Goal: Find specific page/section: Find specific page/section

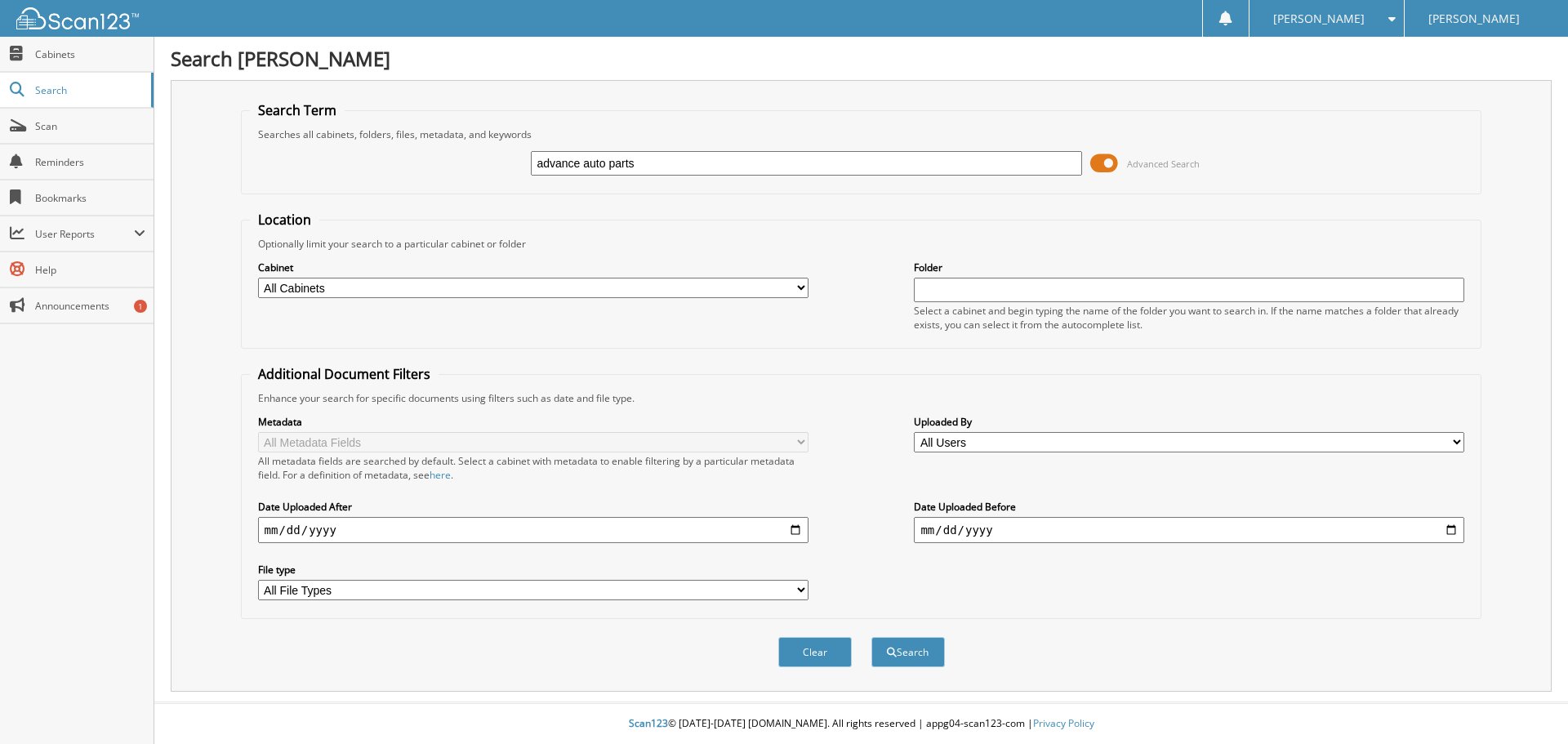
type input "advance auto parts"
click at [871, 636] on button "Search" at bounding box center [907, 651] width 73 height 30
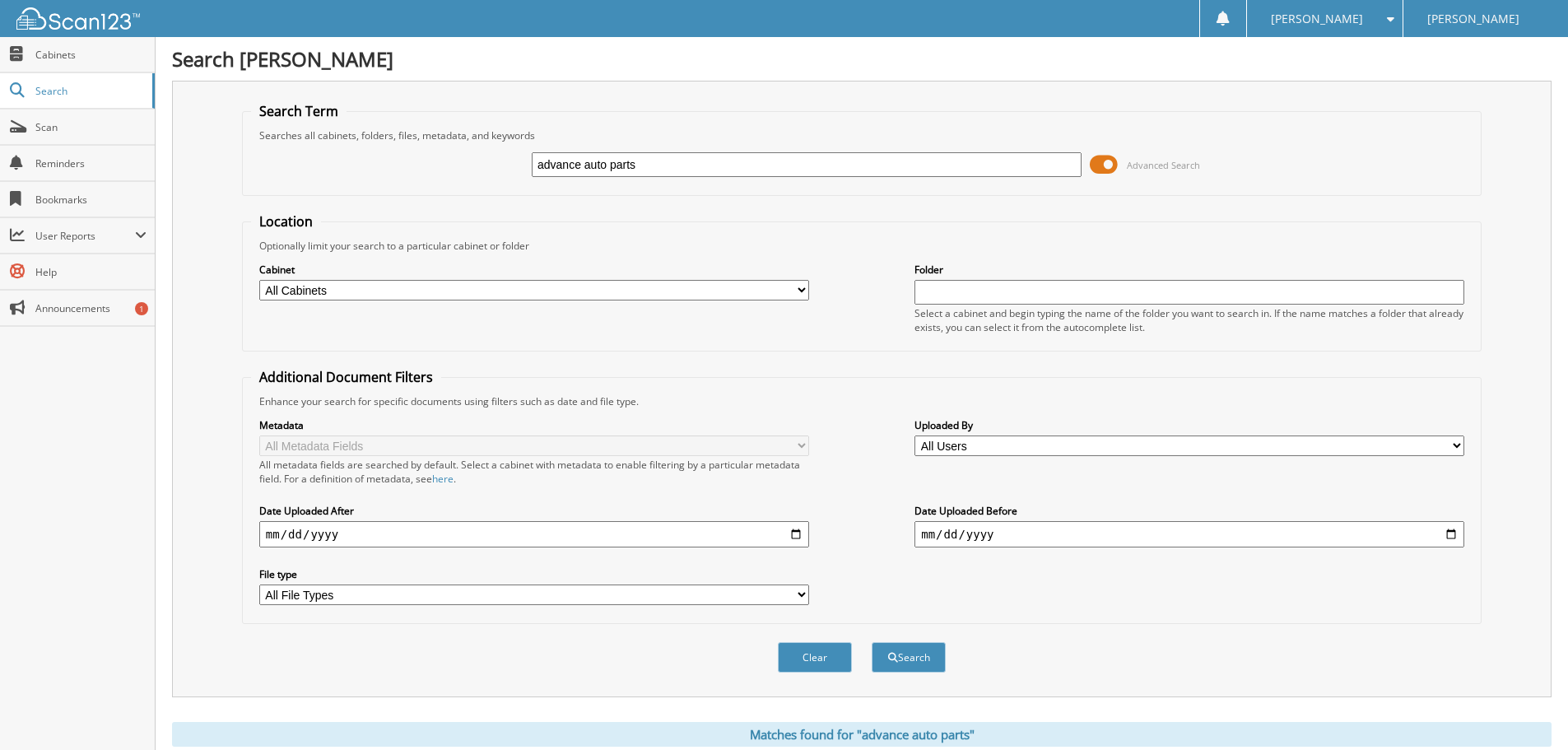
click at [728, 291] on select "All Cabinets ACCOUNTS PAYABLE CAR DEALS HR MOBILE SERVICE PARTS QUICK LANE" at bounding box center [534, 290] width 550 height 20
select select "21865"
click at [260, 280] on select "All Cabinets ACCOUNTS PAYABLE CAR DEALS HR MOBILE SERVICE PARTS QUICK LANE" at bounding box center [534, 290] width 550 height 20
click at [894, 658] on span "submit" at bounding box center [892, 657] width 10 height 10
click at [373, 292] on select "All Cabinets ACCOUNTS PAYABLE CAR DEALS HR MOBILE SERVICE PARTS [GEOGRAPHIC_DAT…" at bounding box center [534, 290] width 550 height 20
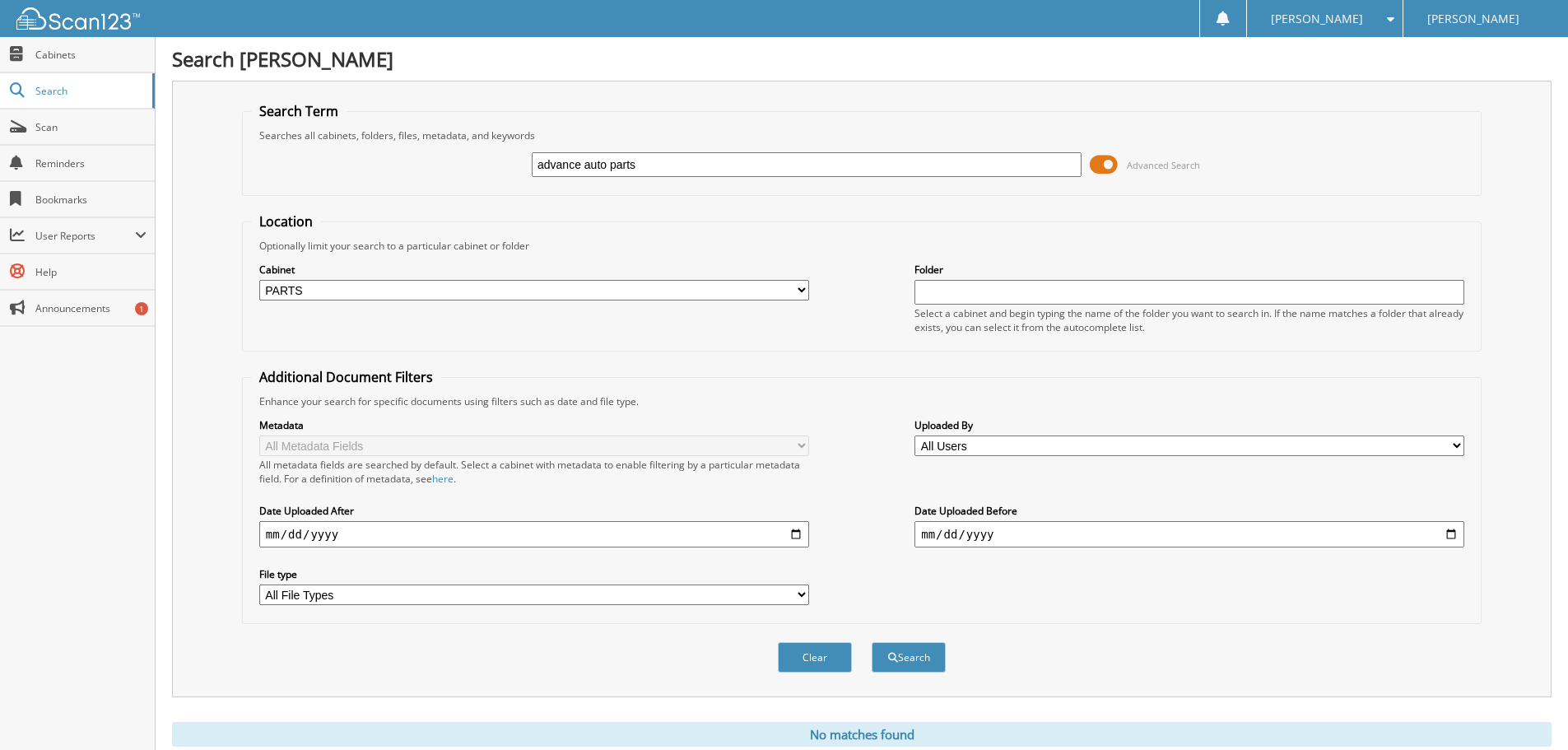
select select
click at [260, 280] on select "All Cabinets ACCOUNTS PAYABLE CAR DEALS HR MOBILE SERVICE PARTS [GEOGRAPHIC_DAT…" at bounding box center [534, 290] width 550 height 20
click at [931, 674] on div "Search" at bounding box center [908, 658] width 77 height 34
click at [916, 663] on button "Search" at bounding box center [908, 657] width 74 height 30
click at [97, 64] on link "Cabinets" at bounding box center [77, 55] width 155 height 36
